Goal: Transaction & Acquisition: Book appointment/travel/reservation

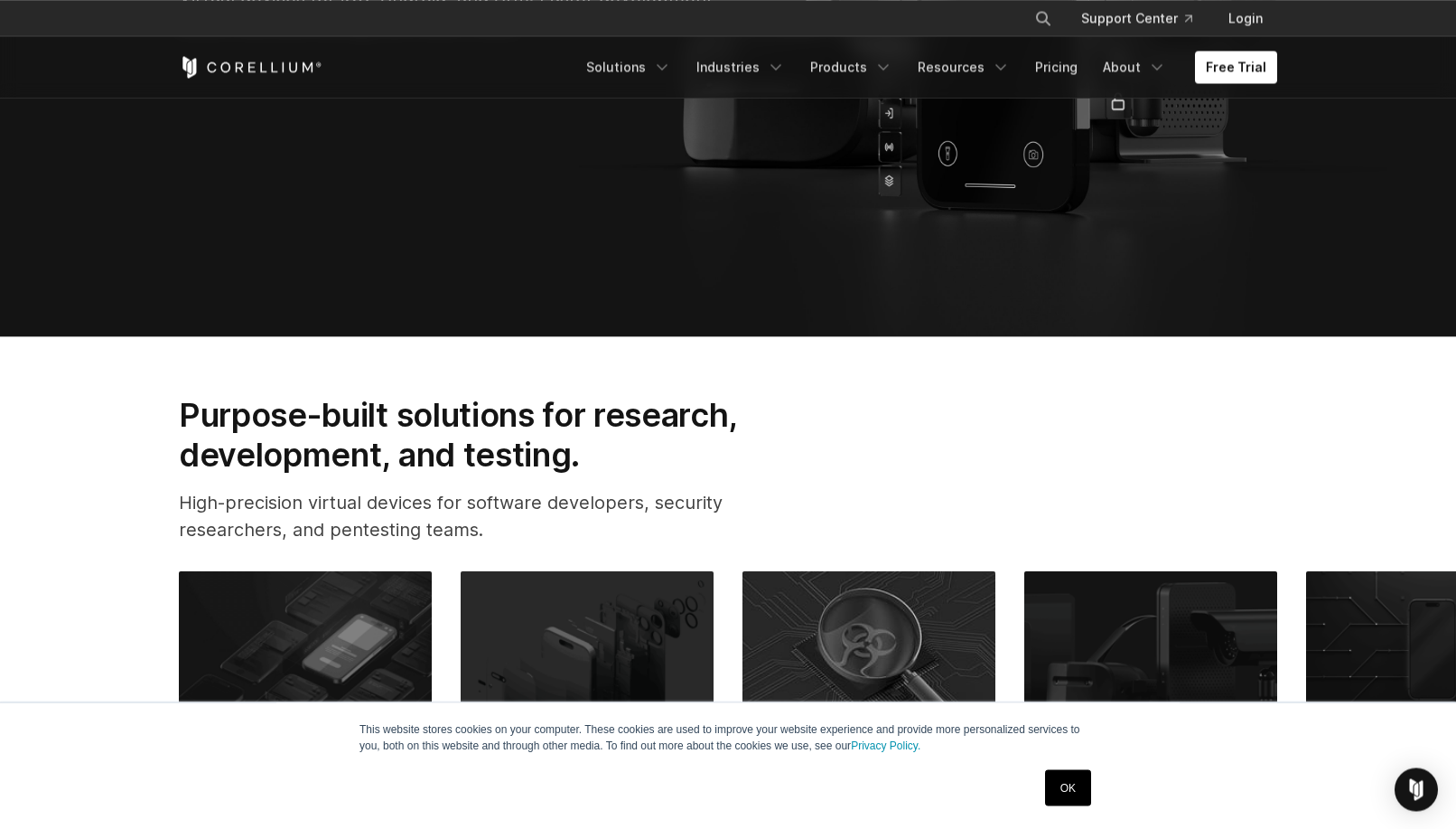
scroll to position [553, 0]
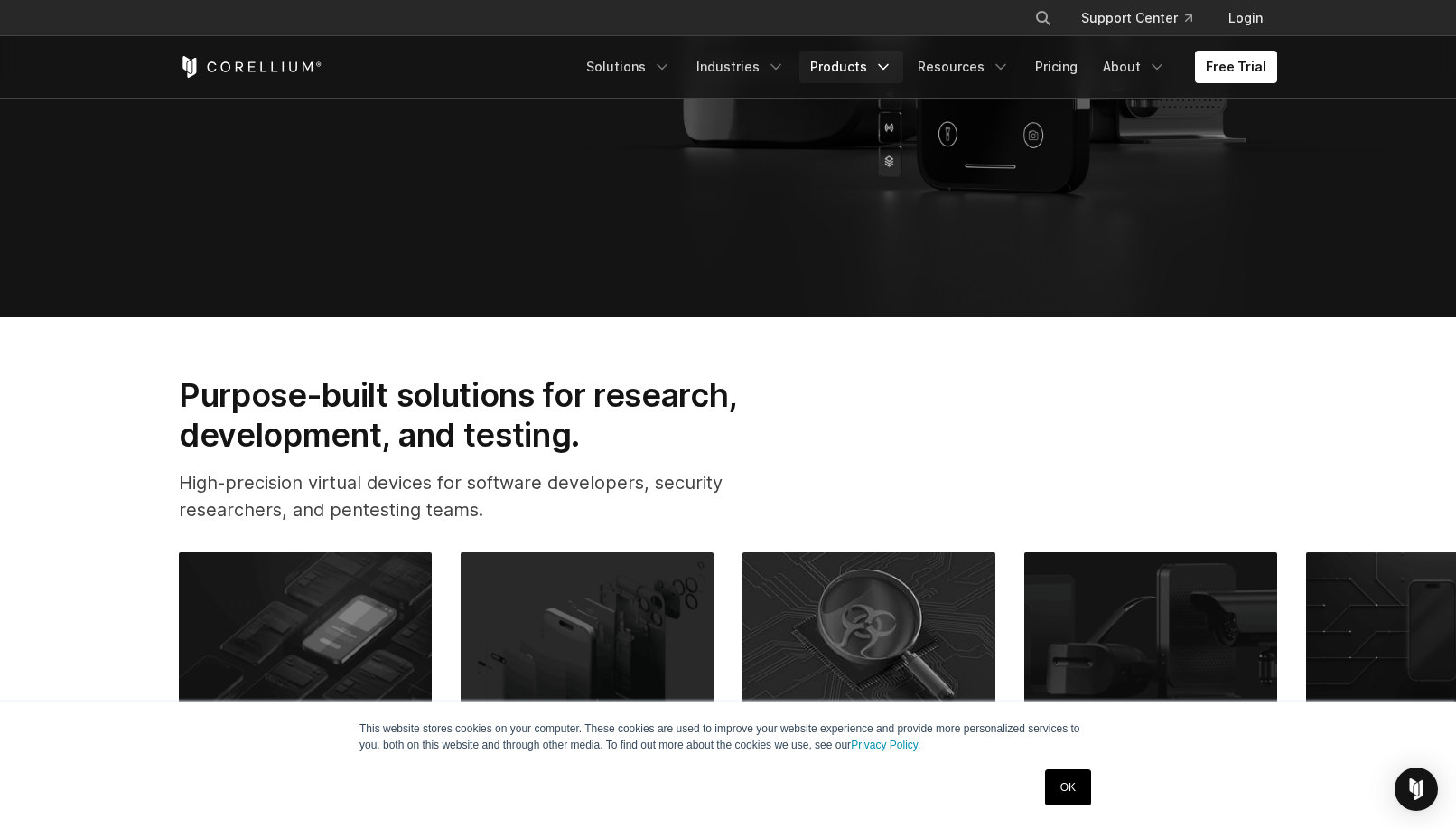
click at [837, 59] on link "Products" at bounding box center [851, 67] width 104 height 33
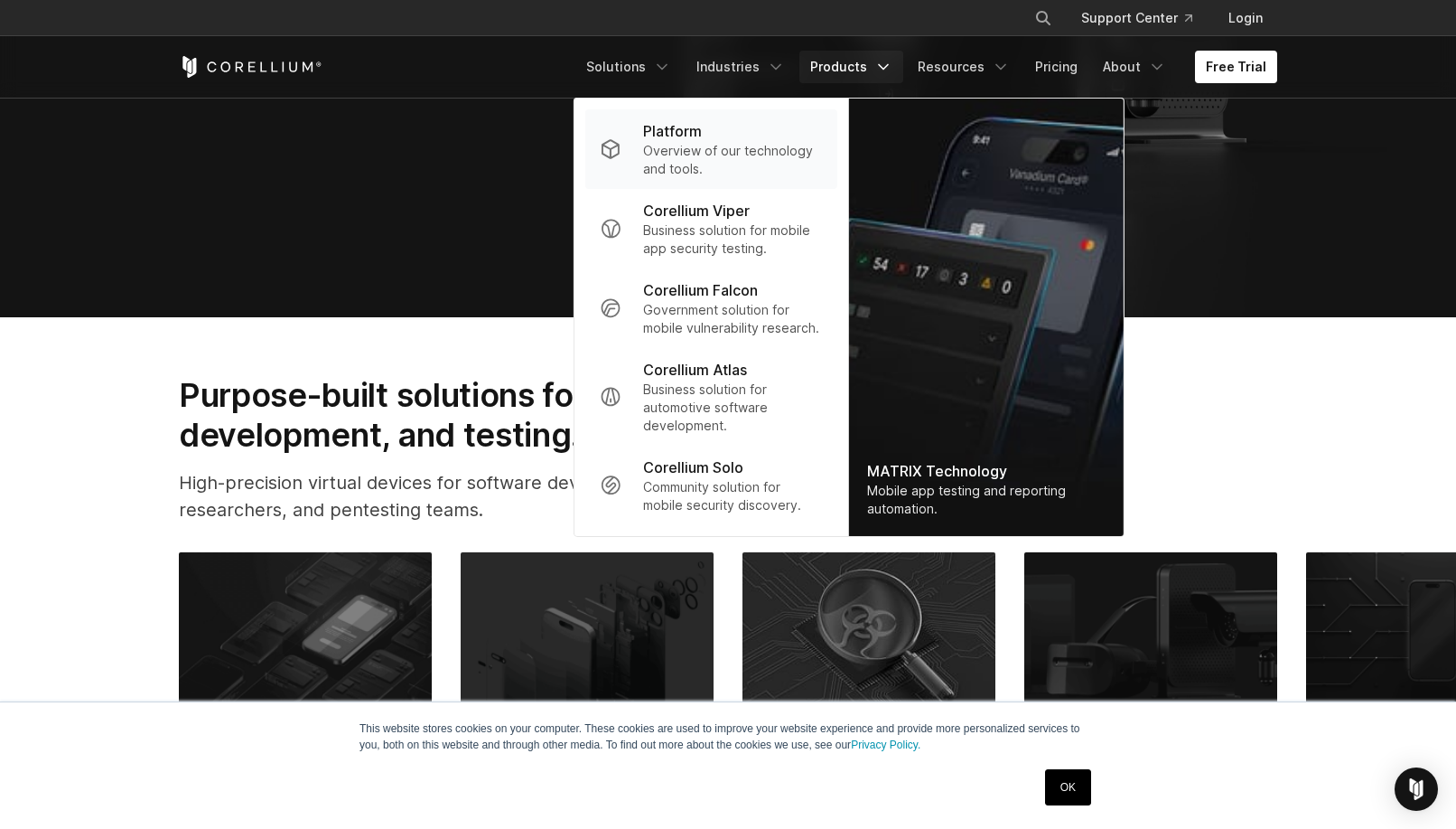
click at [678, 140] on p "Platform" at bounding box center [672, 132] width 59 height 22
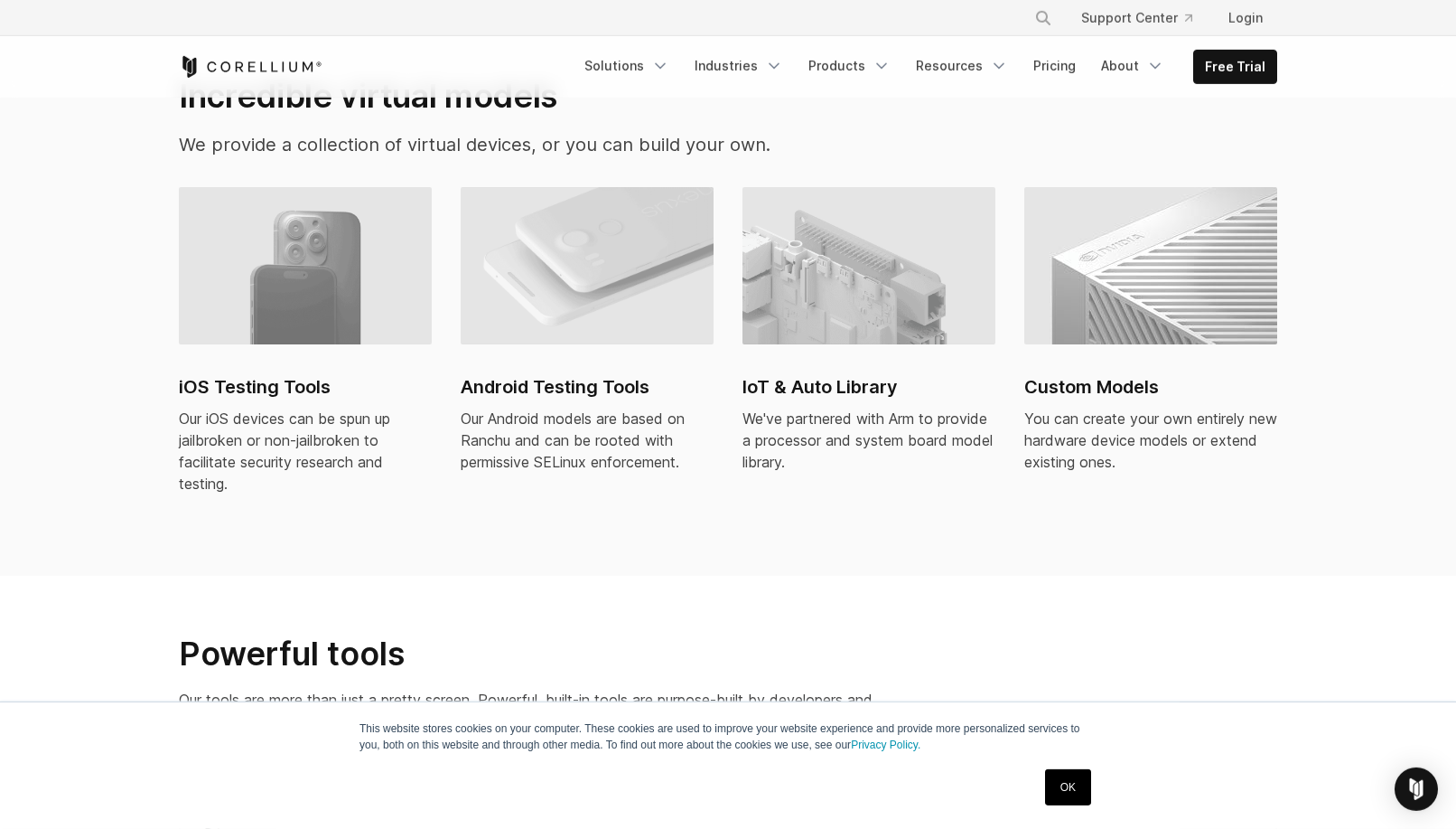
scroll to position [1383, 0]
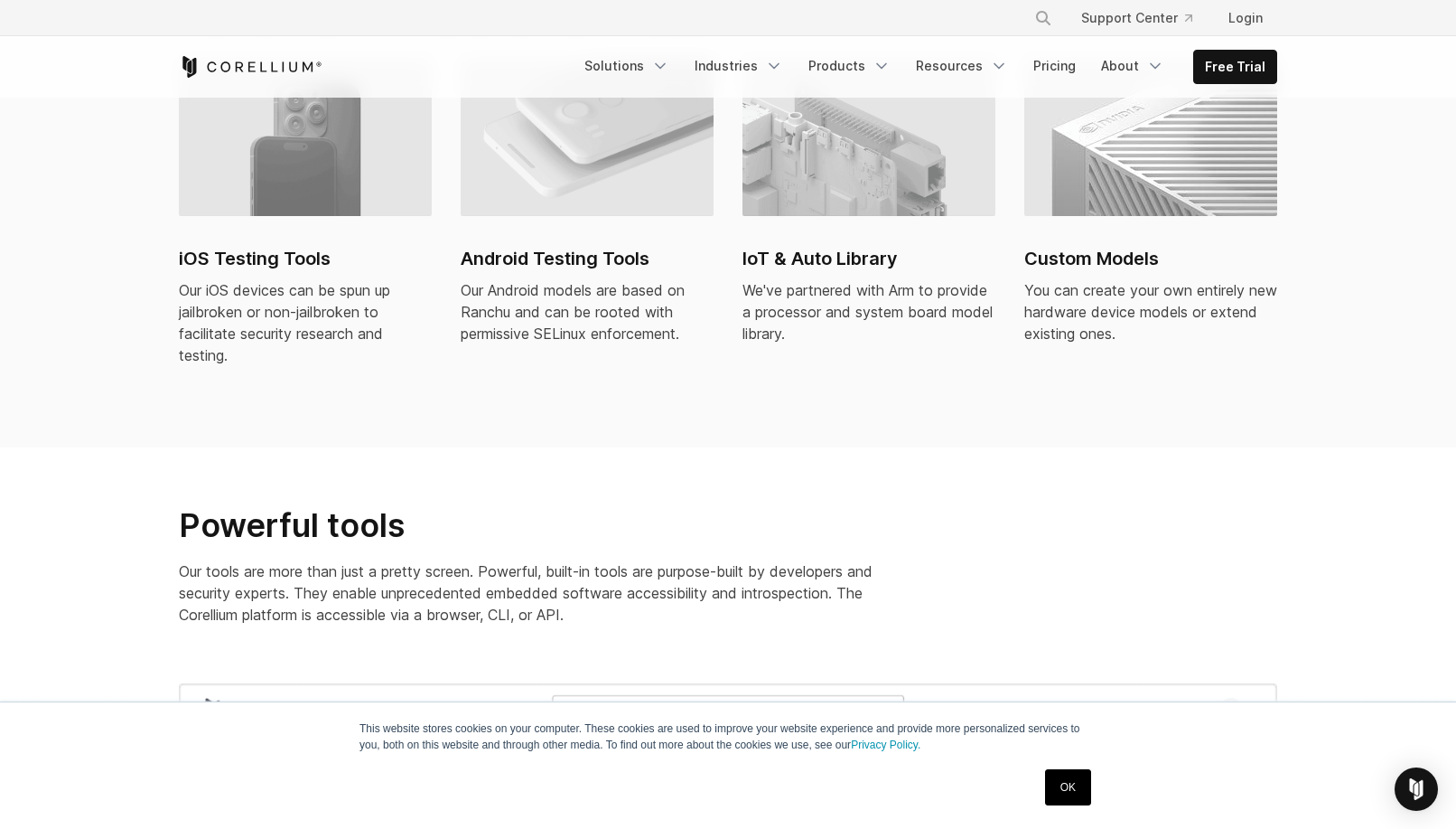
click at [308, 179] on img at bounding box center [306, 138] width 253 height 157
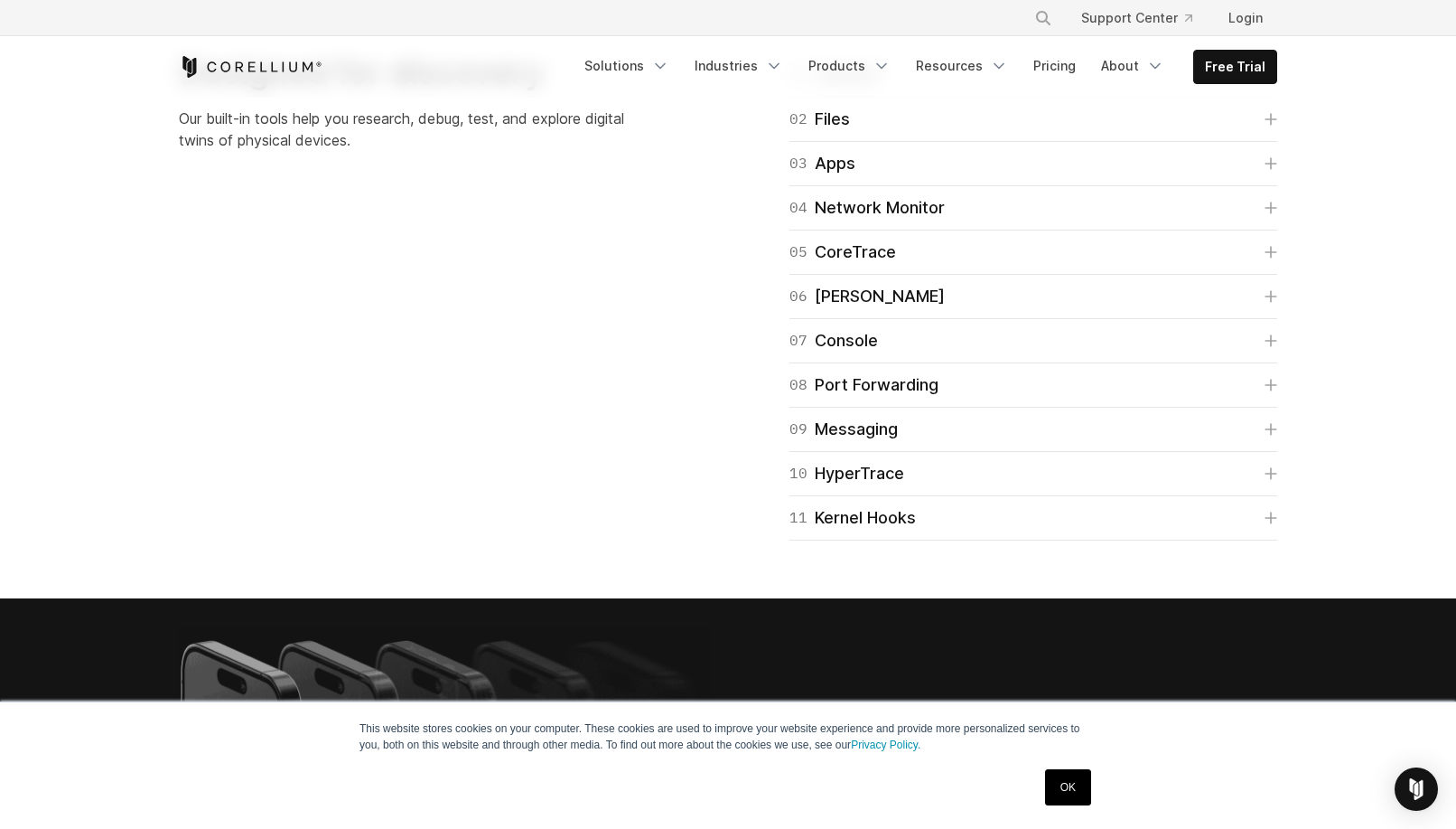
scroll to position [3411, 0]
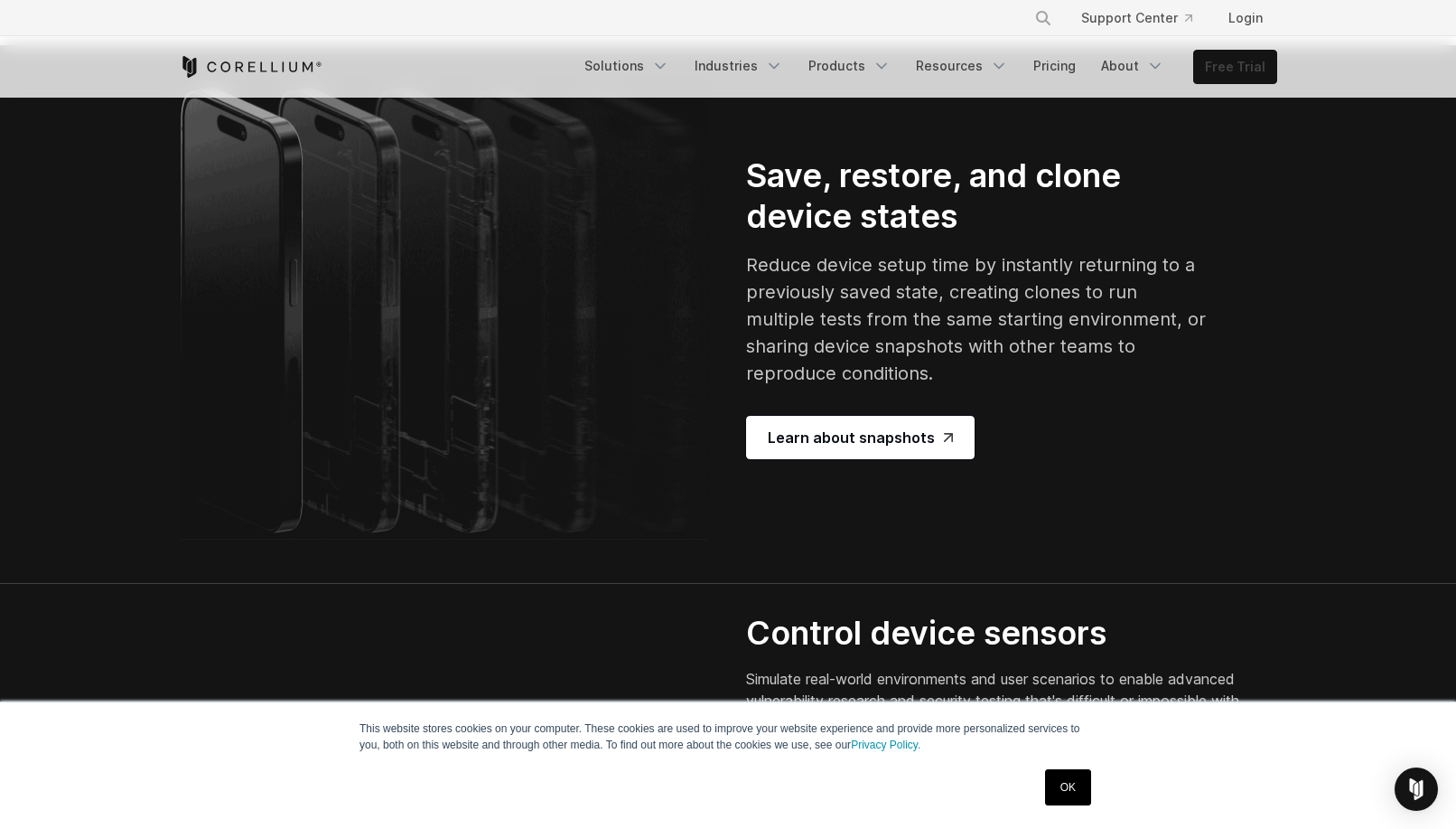
click at [1250, 65] on link "Free Trial" at bounding box center [1235, 67] width 83 height 33
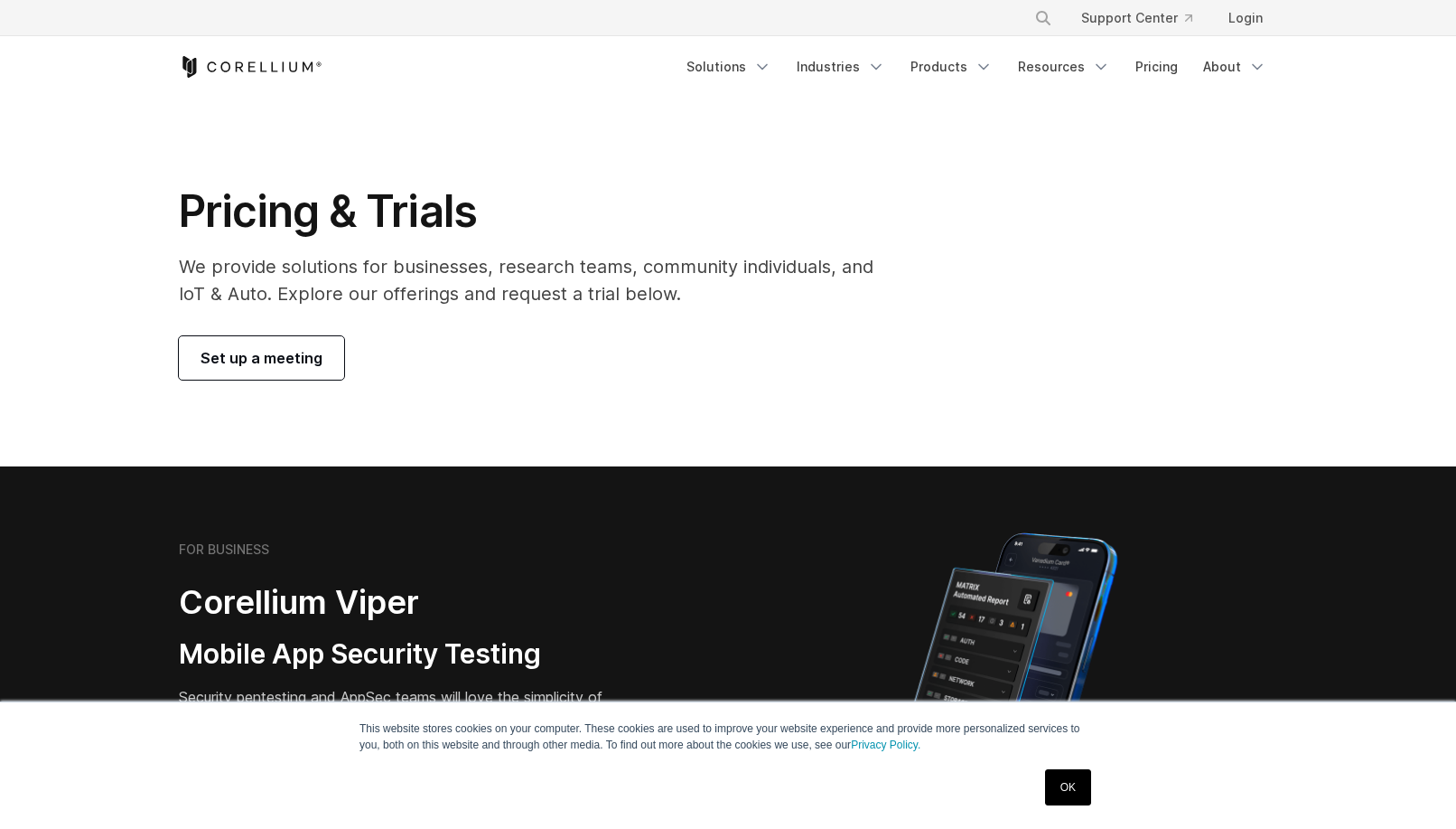
click at [245, 359] on span "Set up a meeting" at bounding box center [261, 358] width 121 height 22
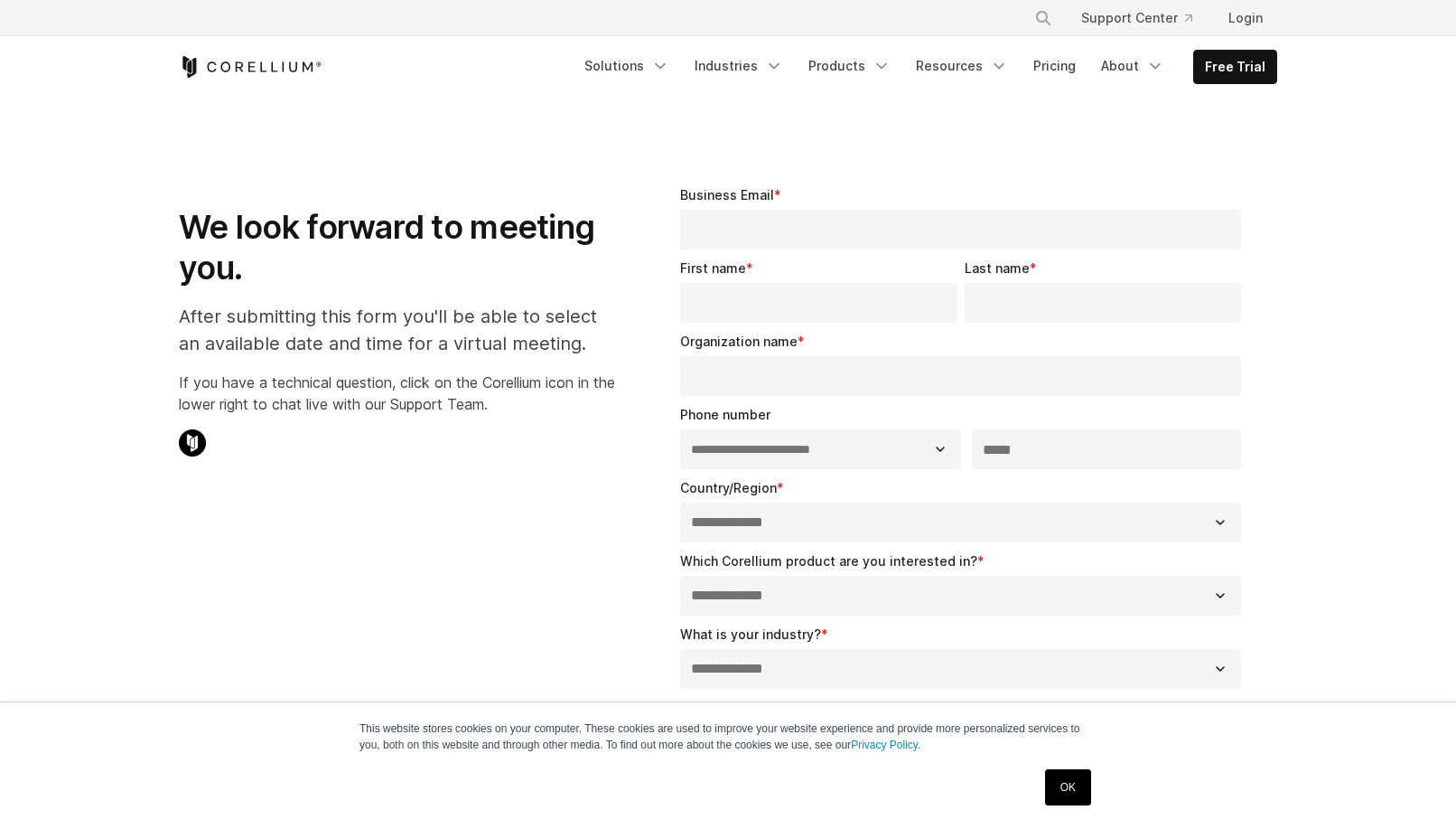
select select "**"
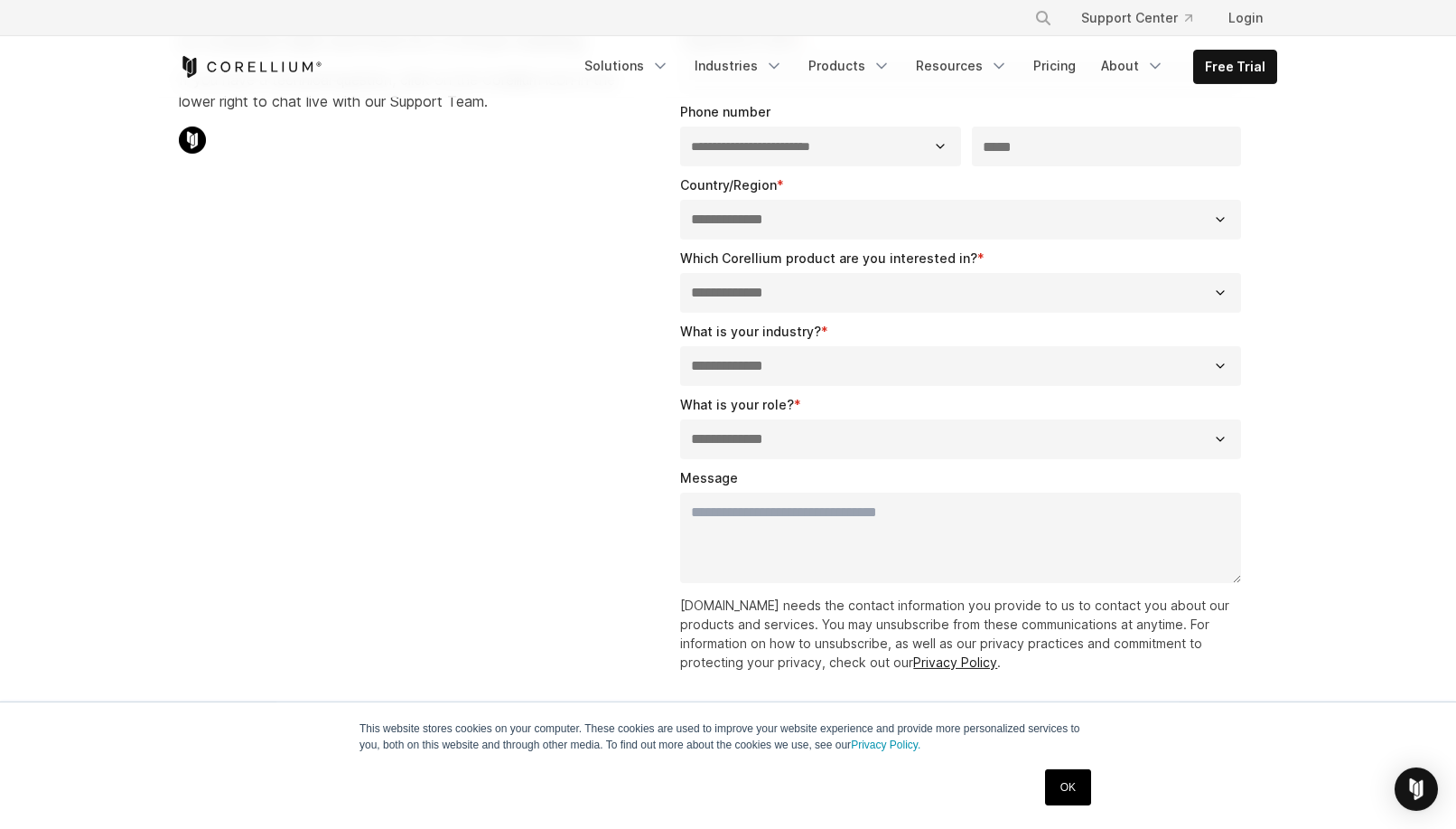
scroll to position [461, 0]
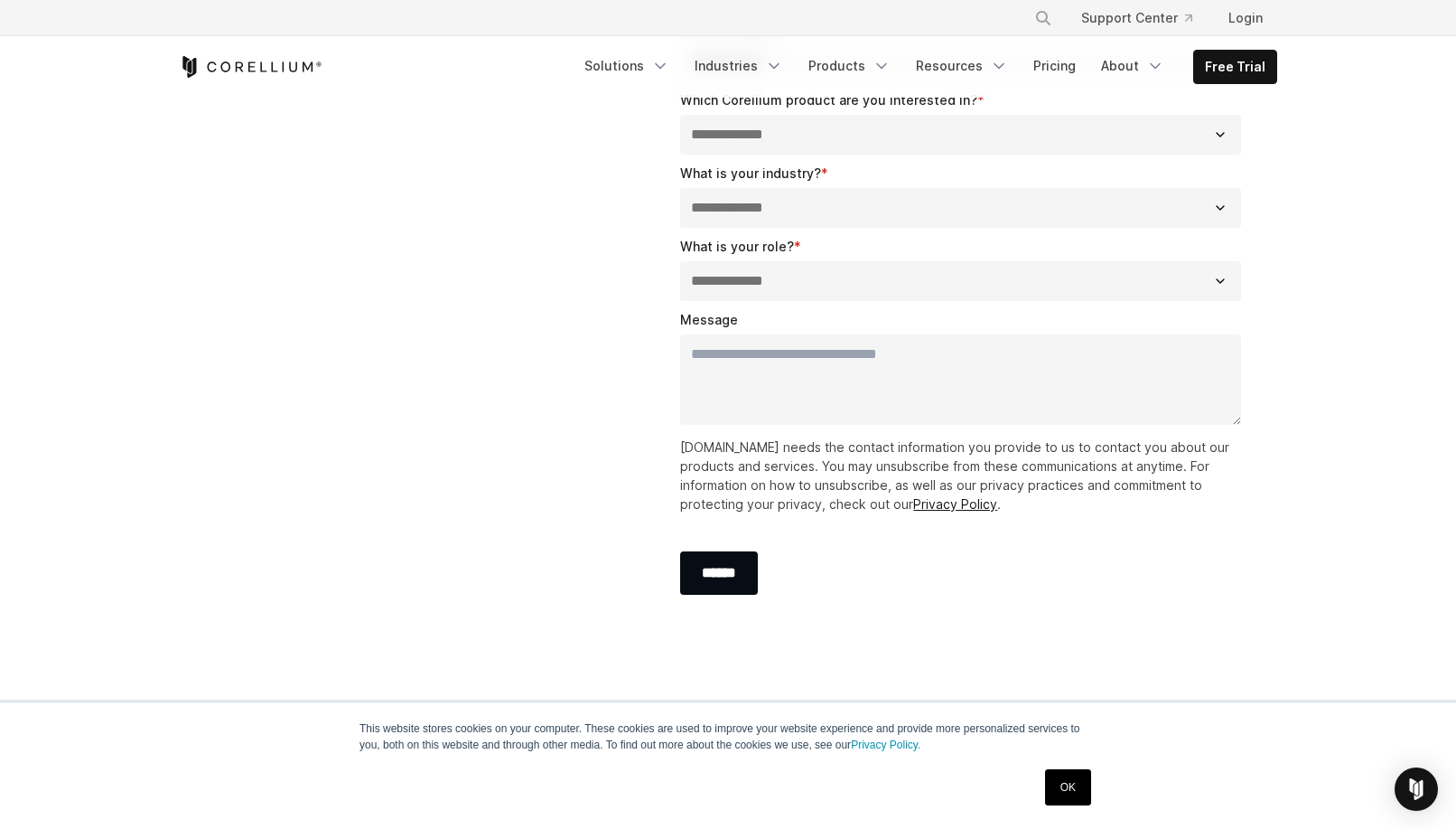
click at [1072, 773] on link "OK" at bounding box center [1068, 787] width 46 height 36
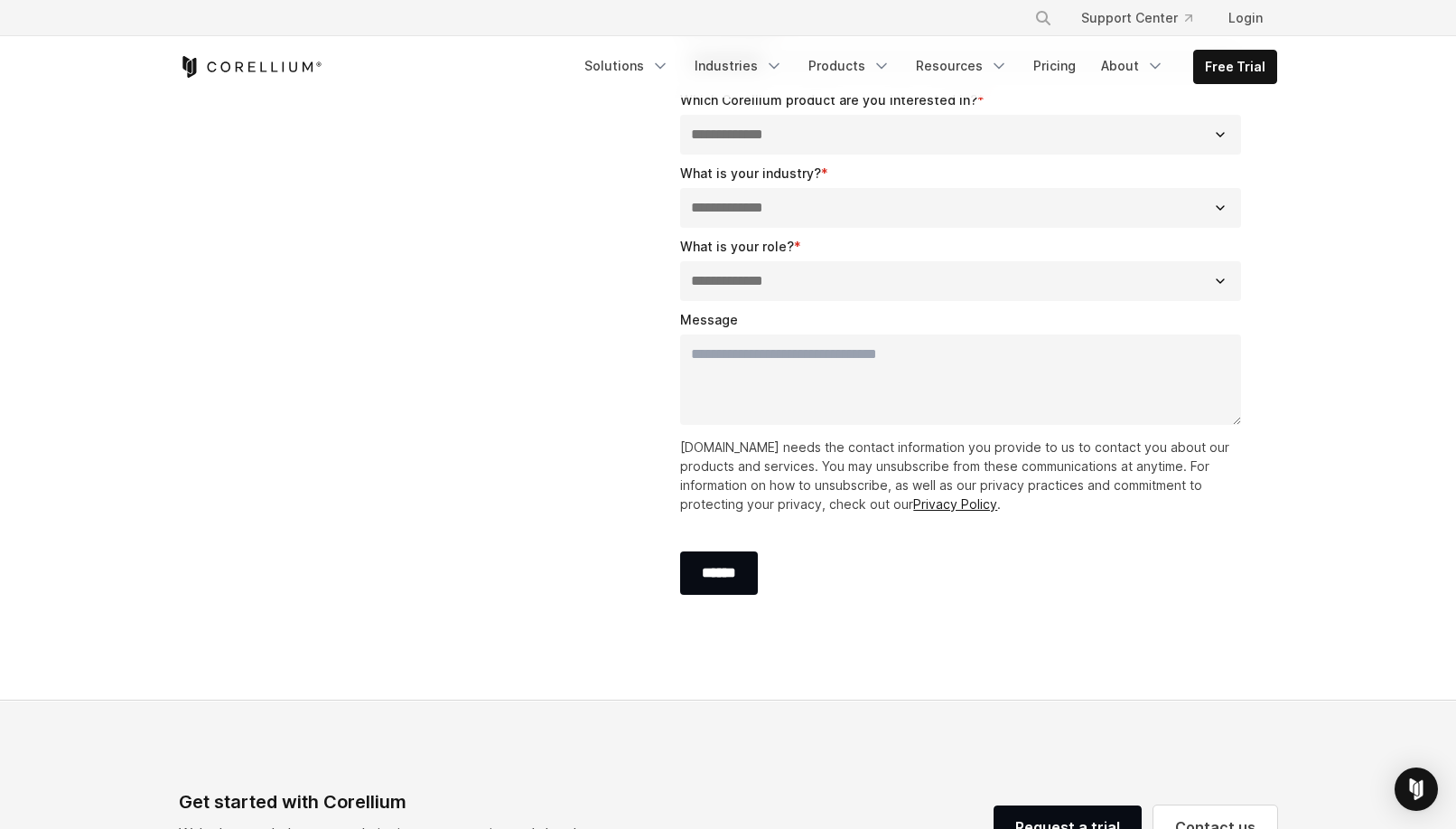
click at [552, 300] on div "**********" at bounding box center [727, 168] width 1134 height 947
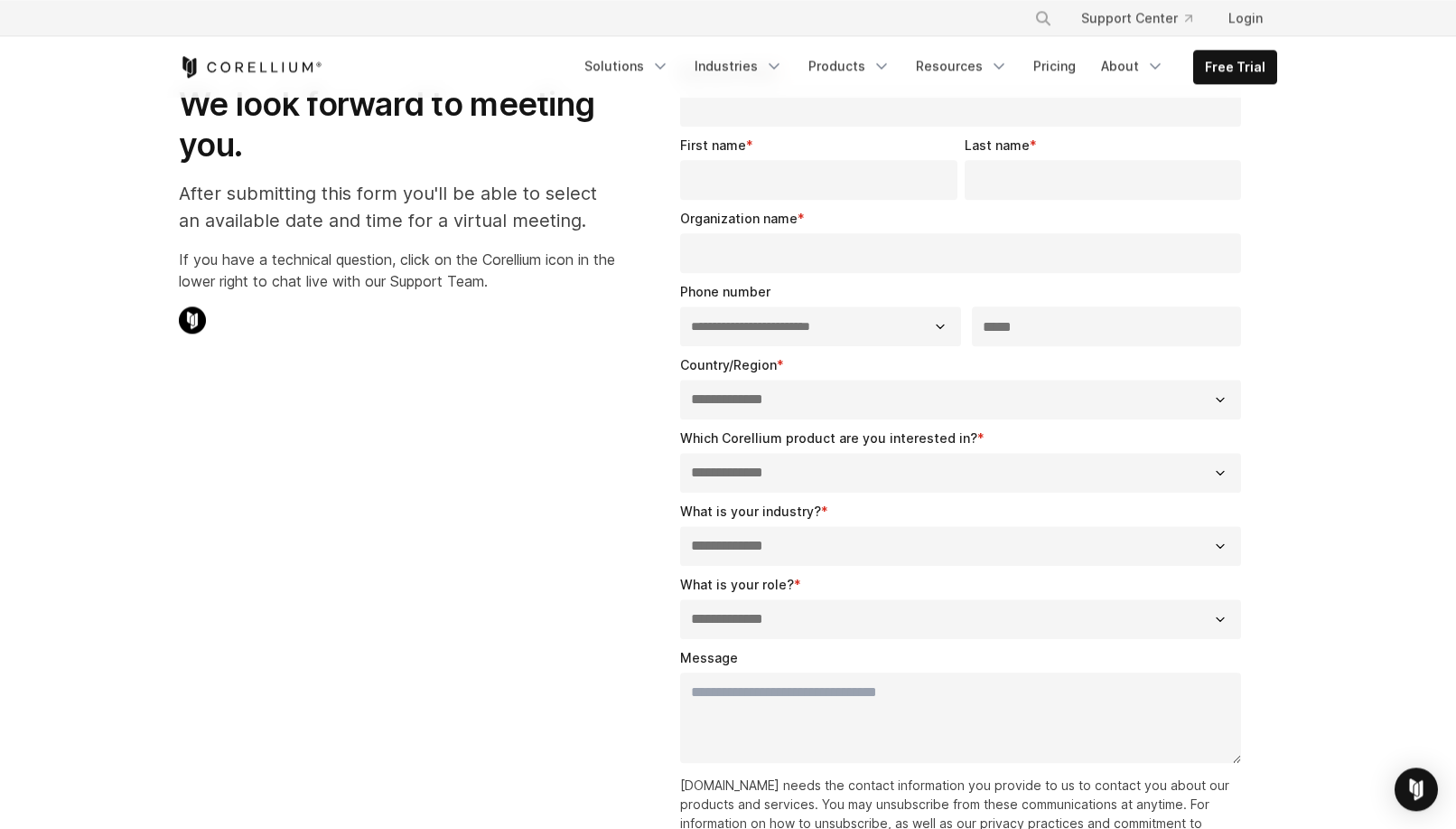
scroll to position [93, 0]
